Goal: Task Accomplishment & Management: Complete application form

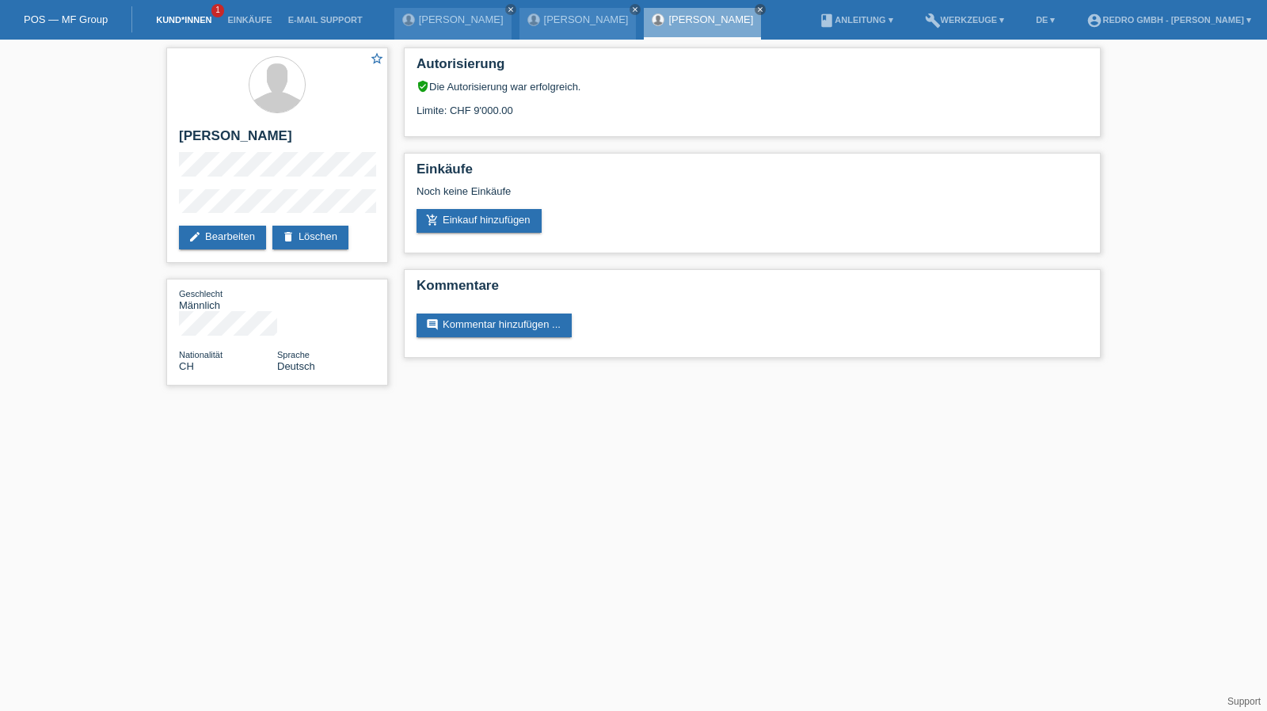
click at [182, 25] on link "Kund*innen" at bounding box center [183, 19] width 71 height 9
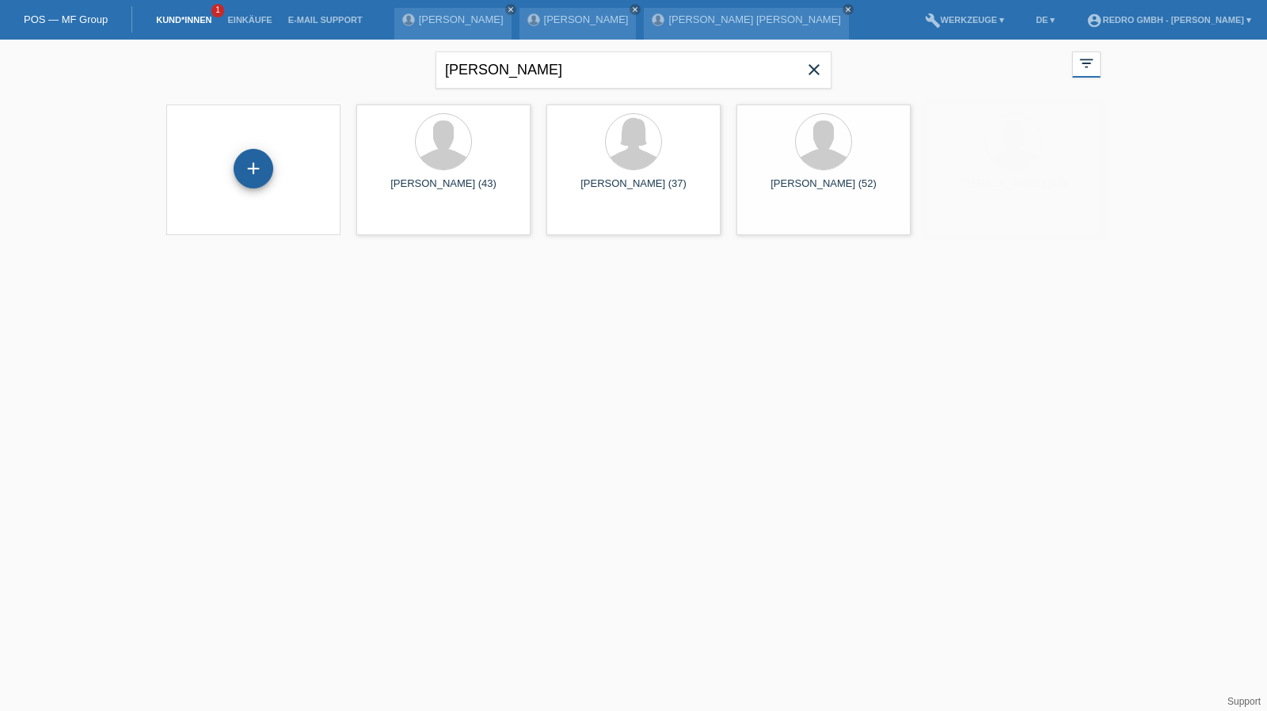
click at [249, 169] on div "+" at bounding box center [254, 169] width 40 height 40
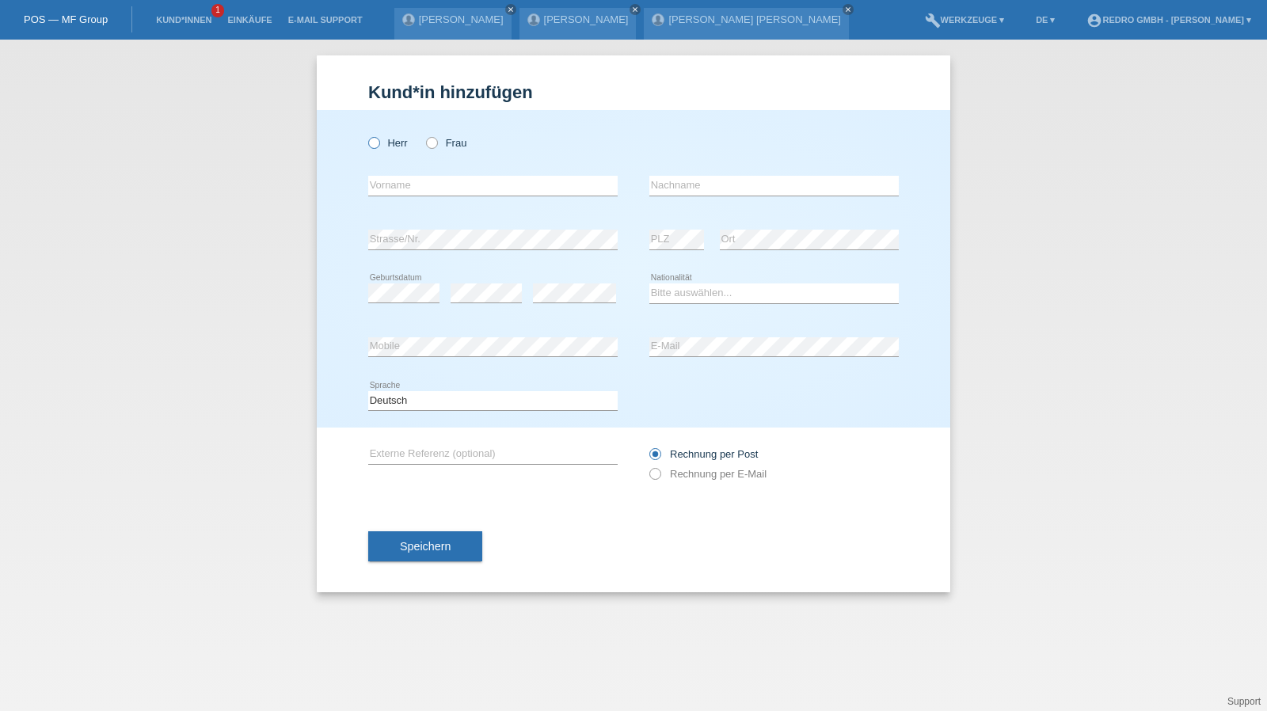
click at [384, 147] on label "Herr" at bounding box center [388, 143] width 40 height 12
click at [378, 147] on input "Herr" at bounding box center [373, 142] width 10 height 10
radio input "true"
click at [387, 178] on input "text" at bounding box center [492, 186] width 249 height 20
type input "Hamza"
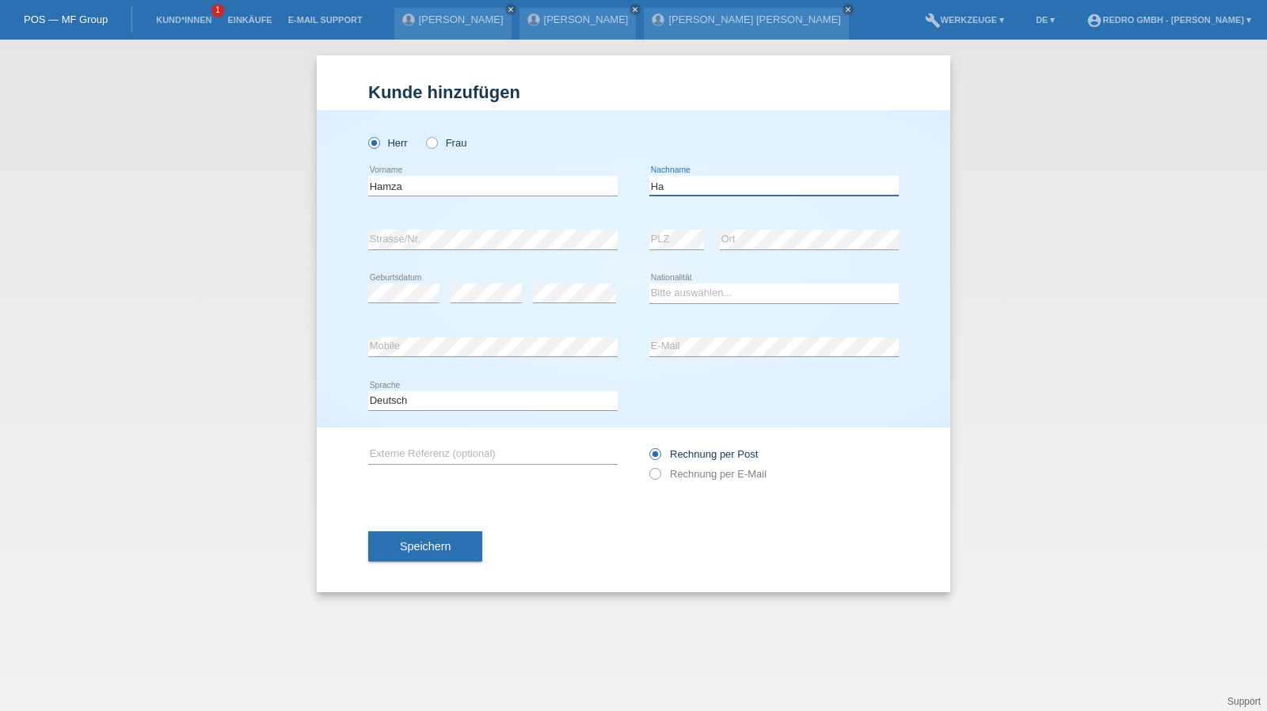
type input "H"
type input "Ezriaini"
select select "ES"
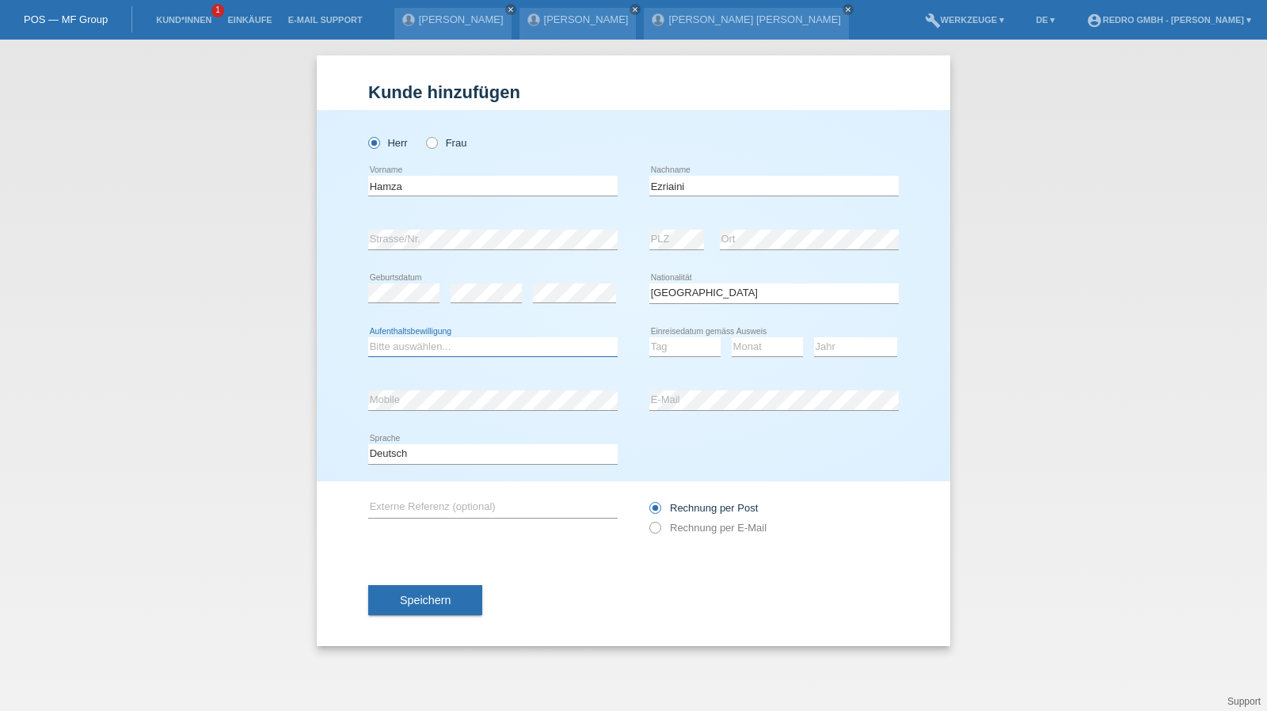
select select "B"
select select "01"
select select "2022"
click at [430, 604] on span "Speichern" at bounding box center [425, 600] width 51 height 13
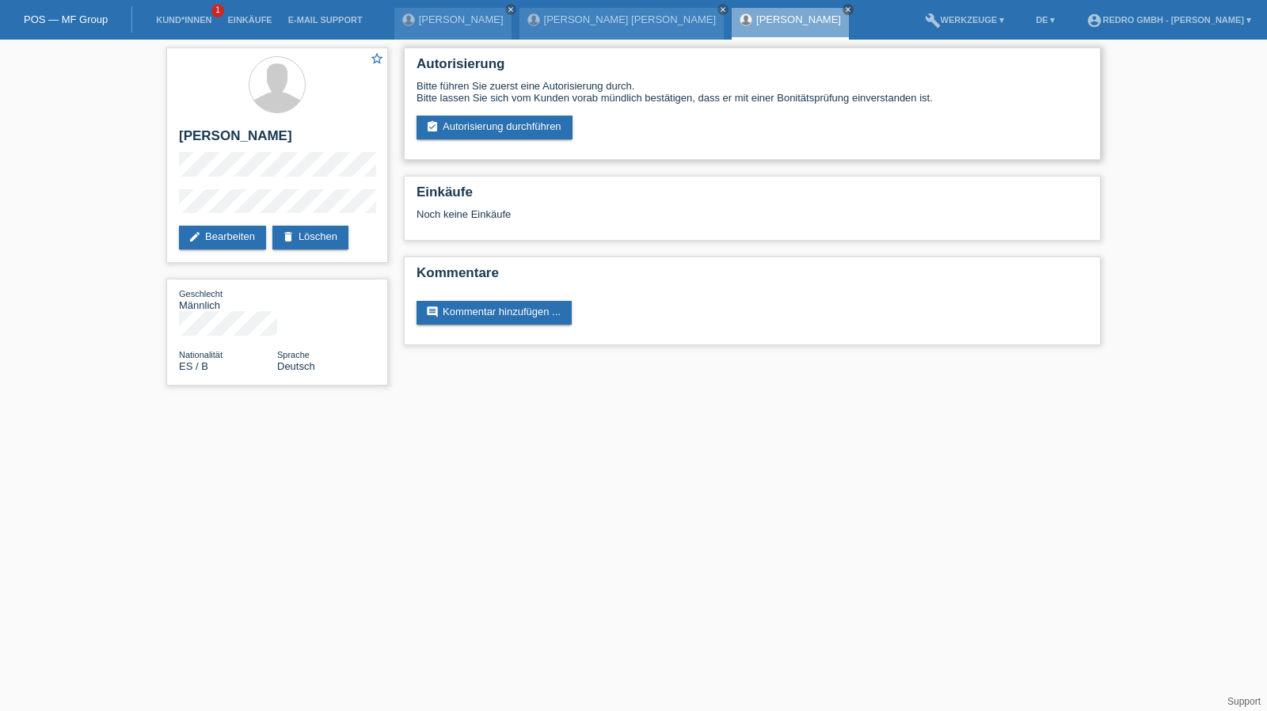
click at [491, 115] on div "Bitte führen Sie zuerst eine Autorisierung durch. Bitte lassen Sie sich vom Kun…" at bounding box center [751, 109] width 671 height 59
click at [475, 118] on link "assignment_turned_in Autorisierung durchführen" at bounding box center [494, 128] width 156 height 24
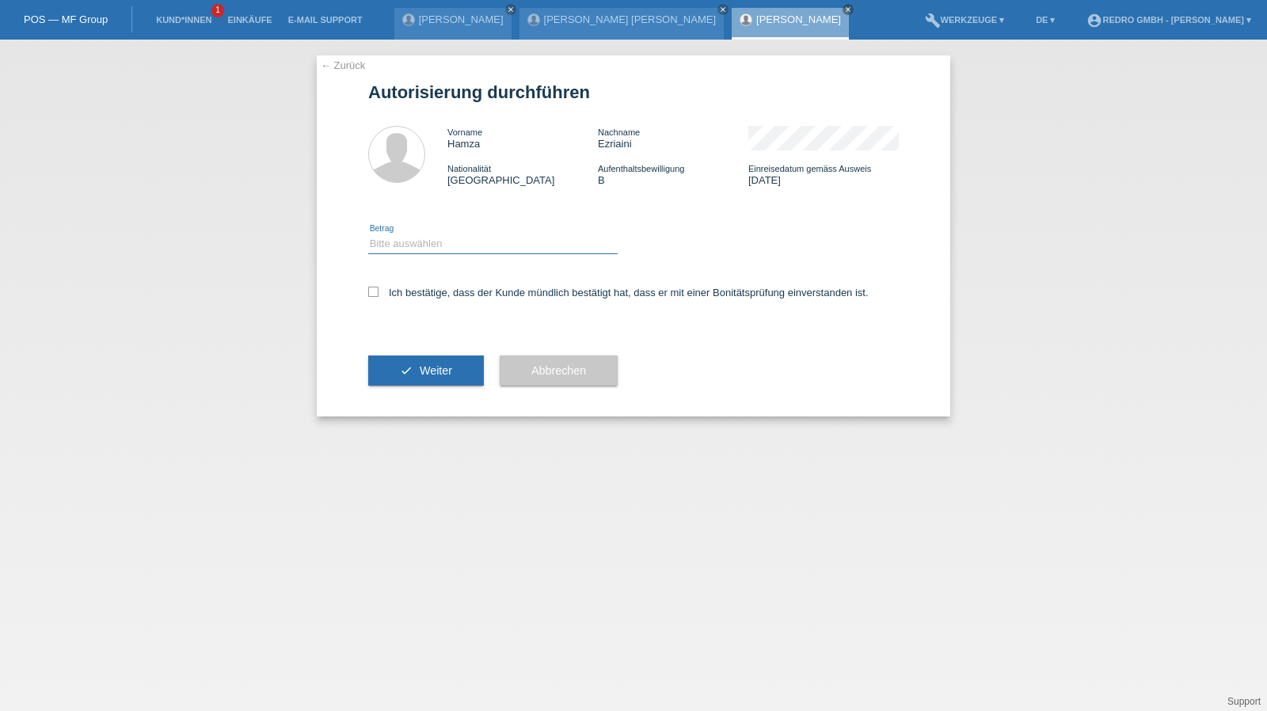
drag, startPoint x: 410, startPoint y: 238, endPoint x: 405, endPoint y: 253, distance: 16.0
click at [410, 238] on select "Bitte auswählen CHF 1.00 - CHF 499.00 CHF 500.00 - CHF 1'999.00 CHF 2'000.00 - …" at bounding box center [492, 243] width 249 height 19
select select "1"
click at [368, 234] on select "Bitte auswählen CHF 1.00 - CHF 499.00 CHF 500.00 - CHF 1'999.00 CHF 2'000.00 - …" at bounding box center [492, 243] width 249 height 19
click at [397, 294] on label "Ich bestätige, dass der Kunde mündlich bestätigt hat, dass er mit einer Bonität…" at bounding box center [618, 293] width 500 height 12
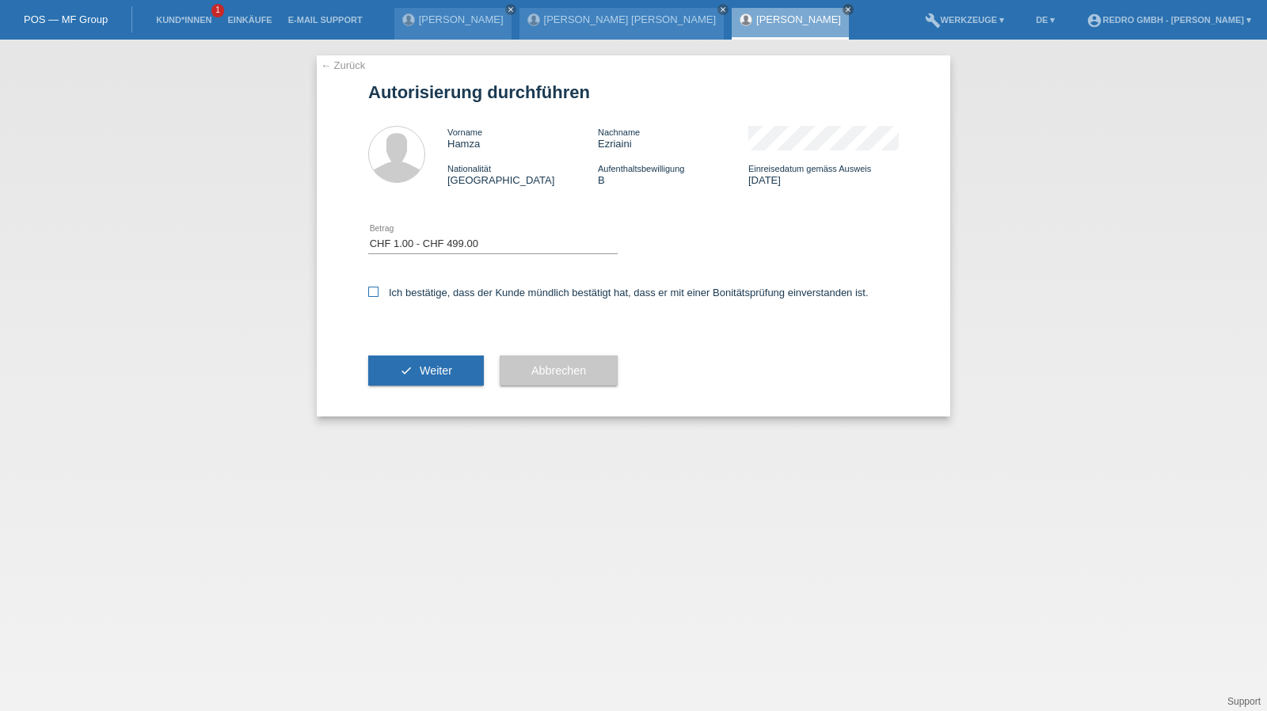
click at [378, 294] on input "Ich bestätige, dass der Kunde mündlich bestätigt hat, dass er mit einer Bonität…" at bounding box center [373, 292] width 10 height 10
checkbox input "true"
click at [393, 382] on button "check Weiter" at bounding box center [426, 370] width 116 height 30
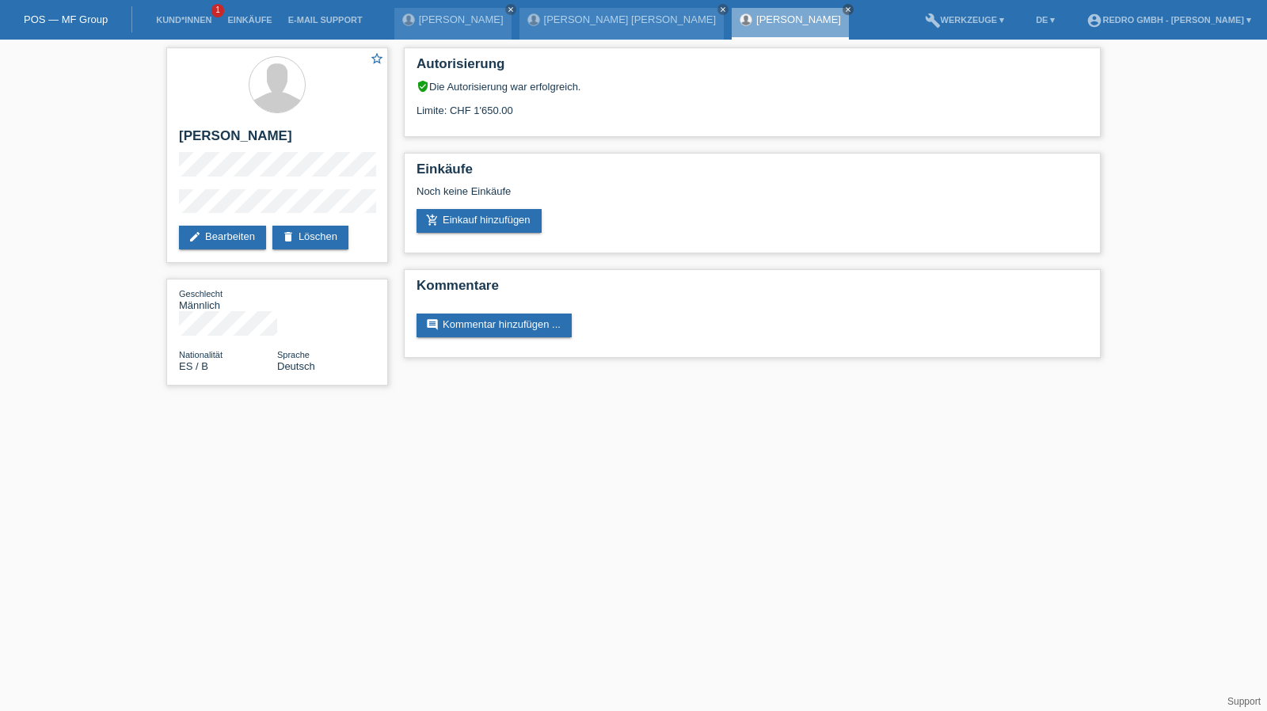
click at [154, 211] on div "star_border [PERSON_NAME] edit Bearbeiten delete Löschen Geschlecht Männlich Na…" at bounding box center [633, 221] width 1267 height 362
click at [163, 208] on div "star_border [PERSON_NAME] edit Bearbeiten delete Löschen Geschlecht Männlich Na…" at bounding box center [276, 221] width 237 height 362
click at [188, 130] on h2 "[PERSON_NAME]" at bounding box center [277, 140] width 196 height 24
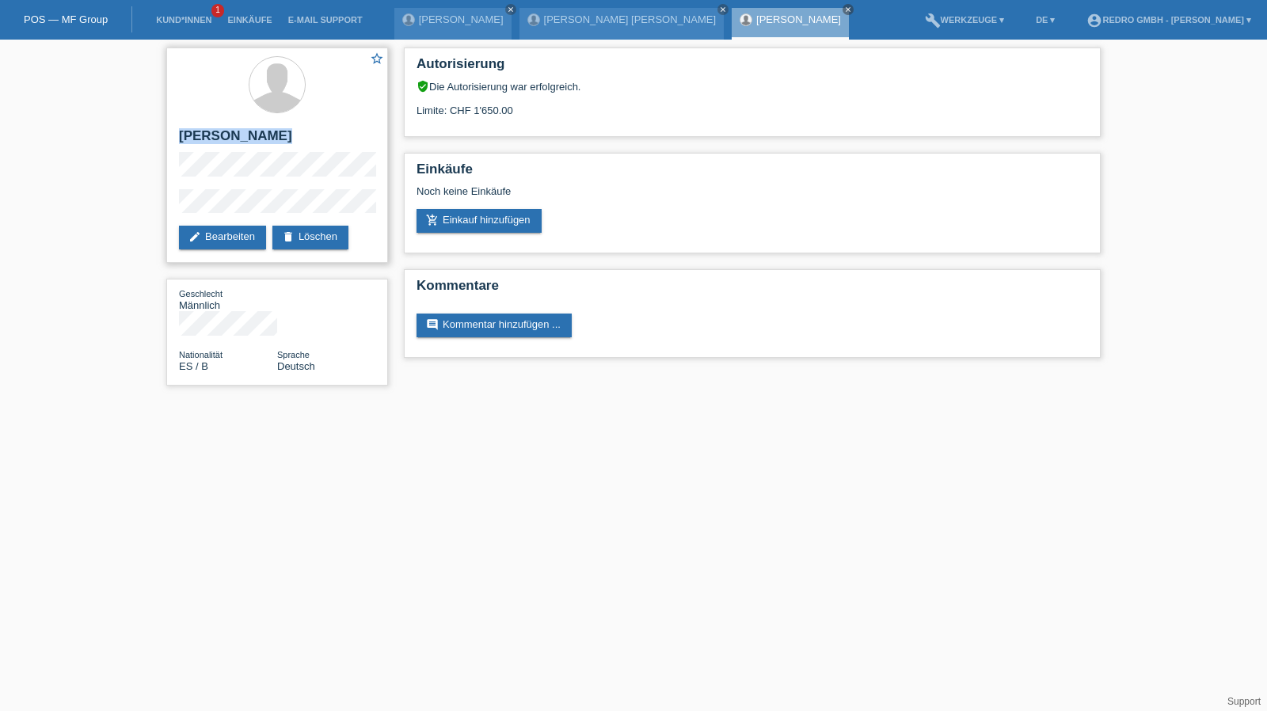
copy div "[PERSON_NAME]"
click at [162, 206] on div "star_border [PERSON_NAME] edit Bearbeiten delete Löschen Geschlecht Männlich Na…" at bounding box center [276, 221] width 237 height 362
click at [168, 206] on div "star_border [PERSON_NAME] edit Bearbeiten delete Löschen" at bounding box center [277, 154] width 222 height 215
click at [251, 139] on h2 "[PERSON_NAME]" at bounding box center [277, 140] width 196 height 24
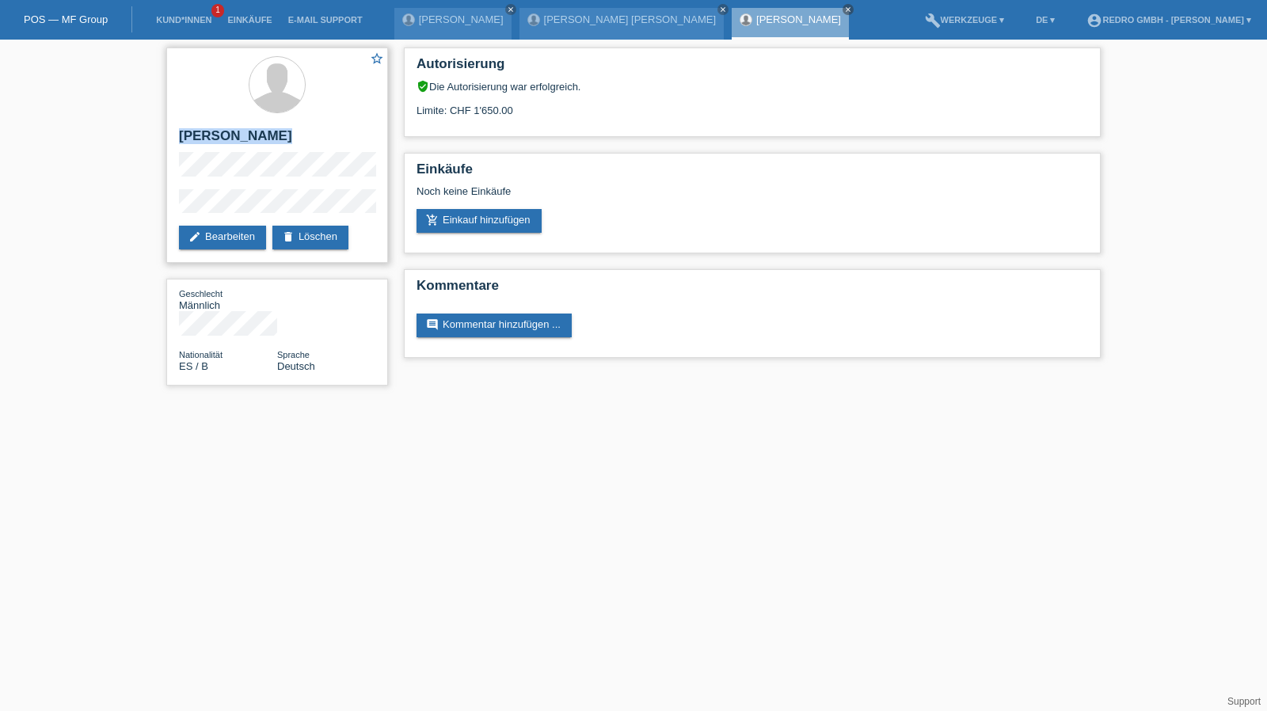
click at [251, 139] on h2 "[PERSON_NAME]" at bounding box center [277, 140] width 196 height 24
copy div "[PERSON_NAME]"
